Goal: Information Seeking & Learning: Learn about a topic

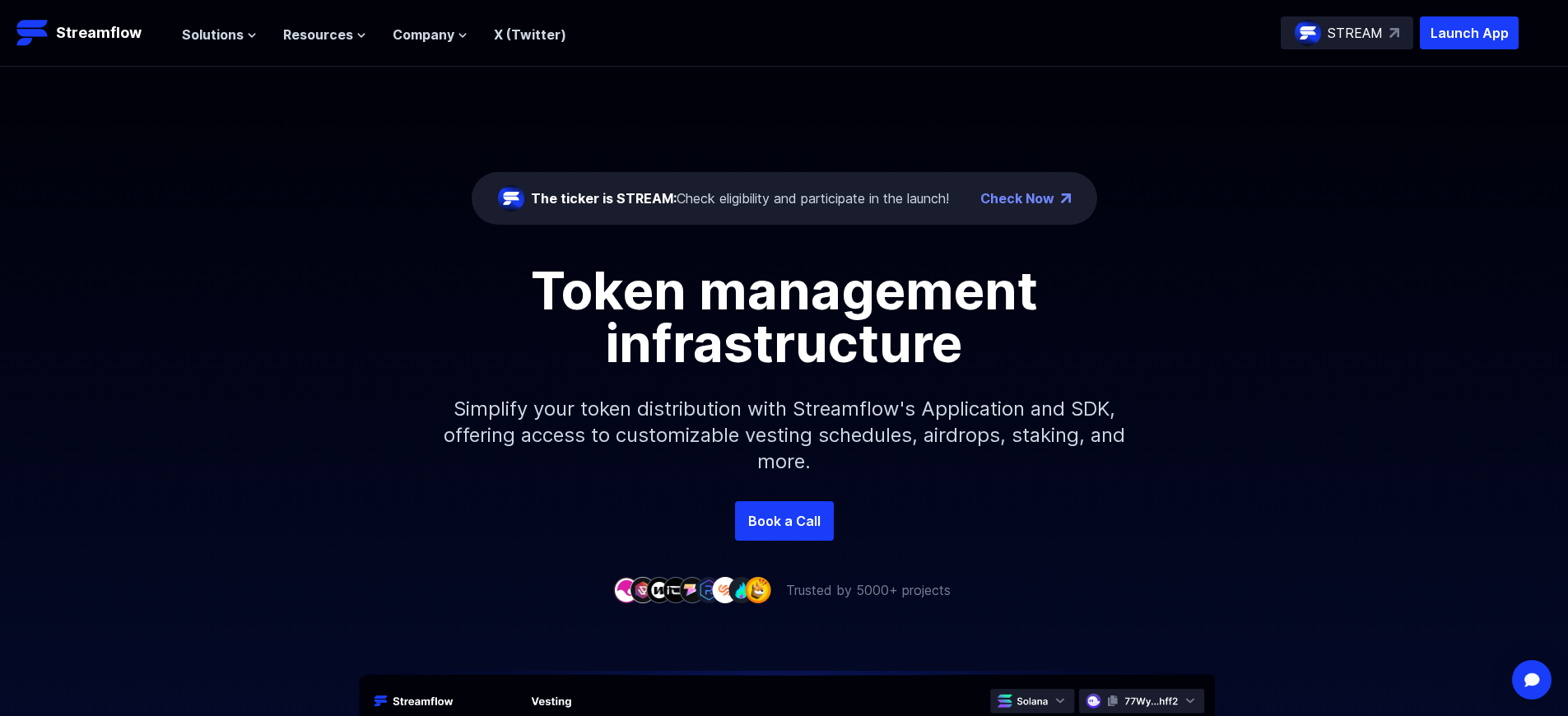
click at [1470, 33] on p "Launch App" at bounding box center [1469, 33] width 98 height 33
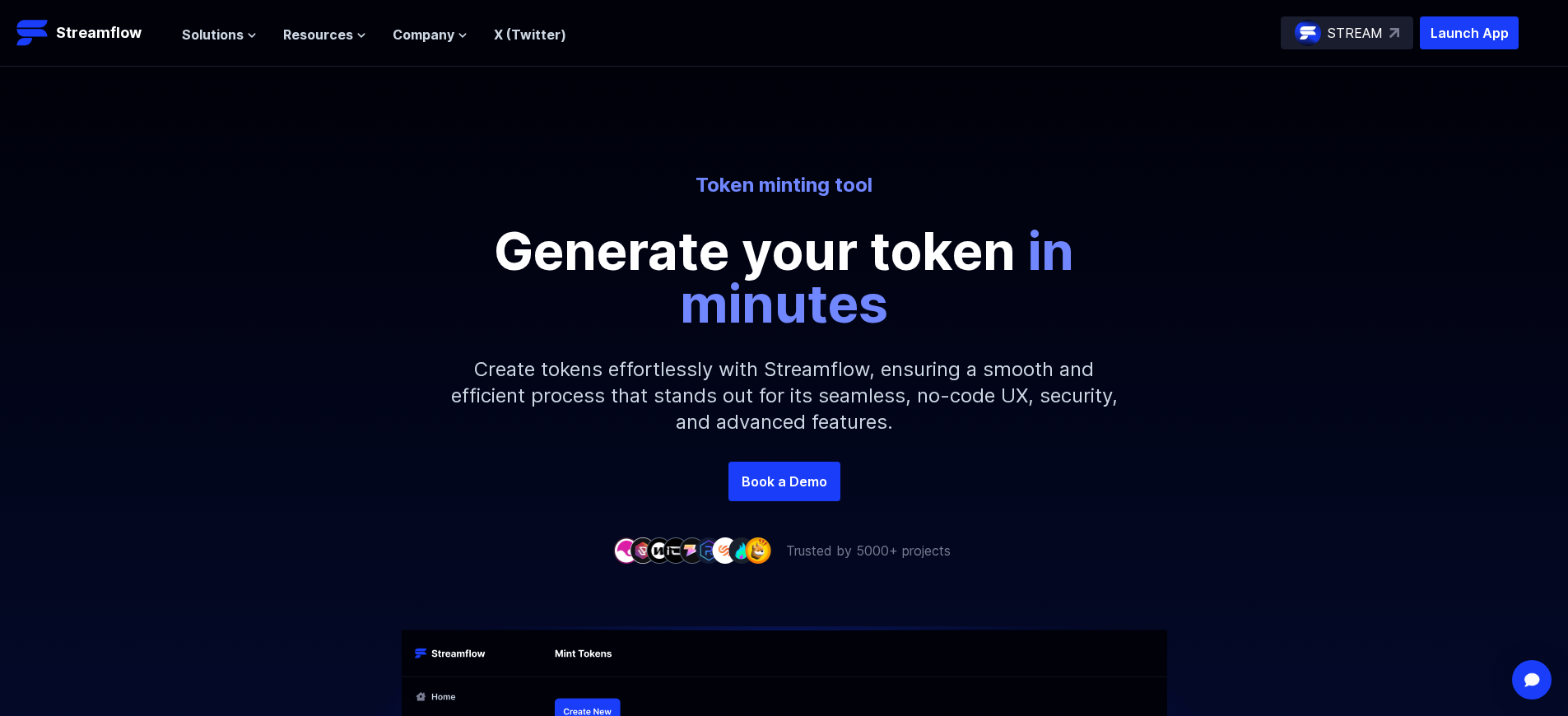
scroll to position [2564, 0]
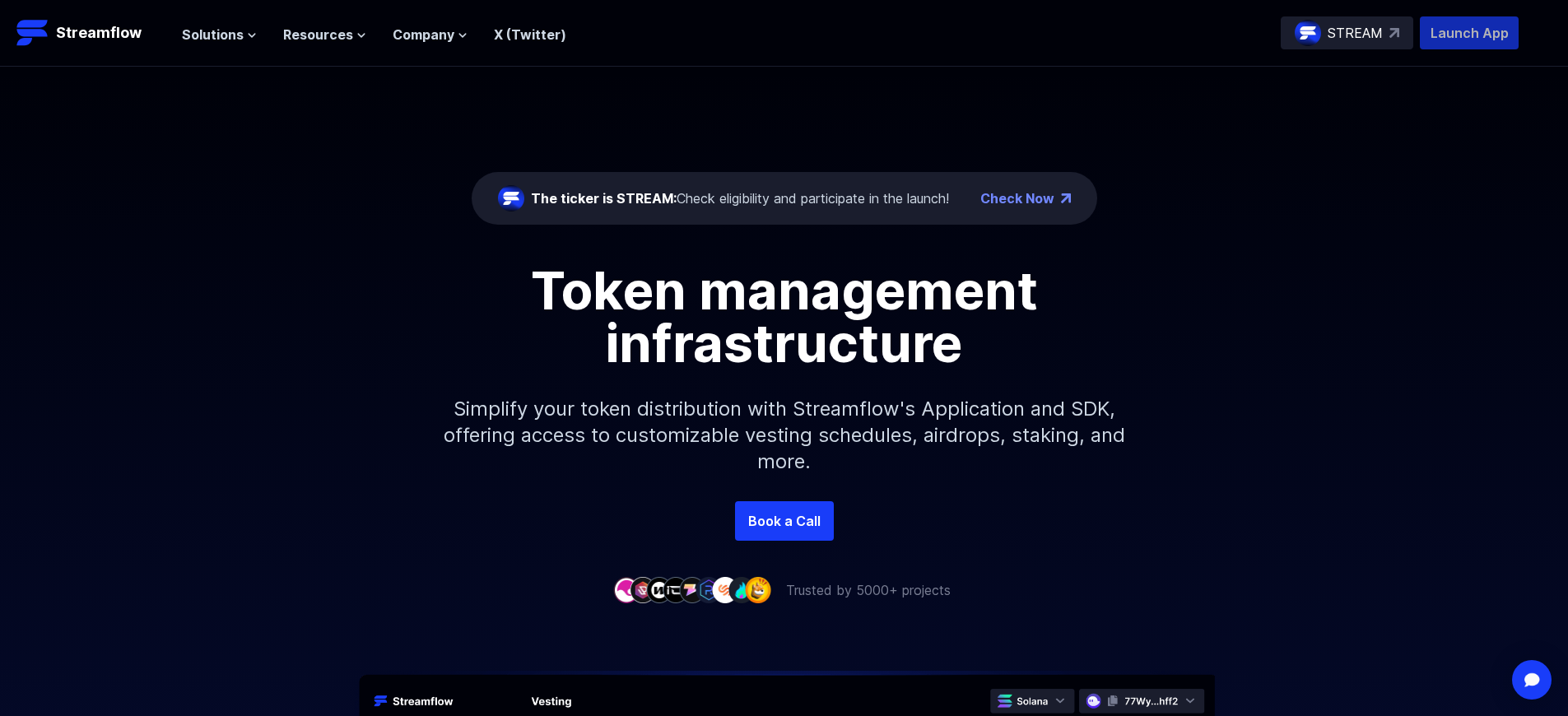
click at [1470, 33] on p "Launch App" at bounding box center [1469, 33] width 98 height 33
